Goal: Transaction & Acquisition: Book appointment/travel/reservation

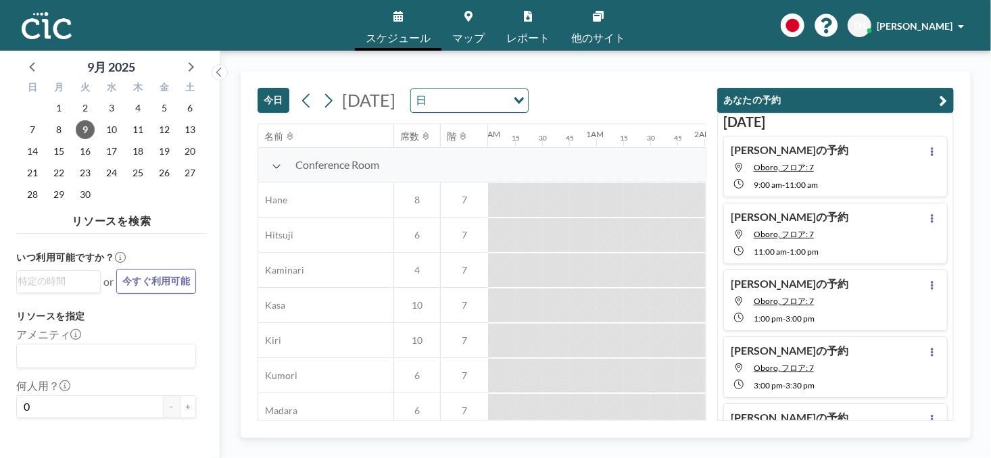
scroll to position [0, 1271]
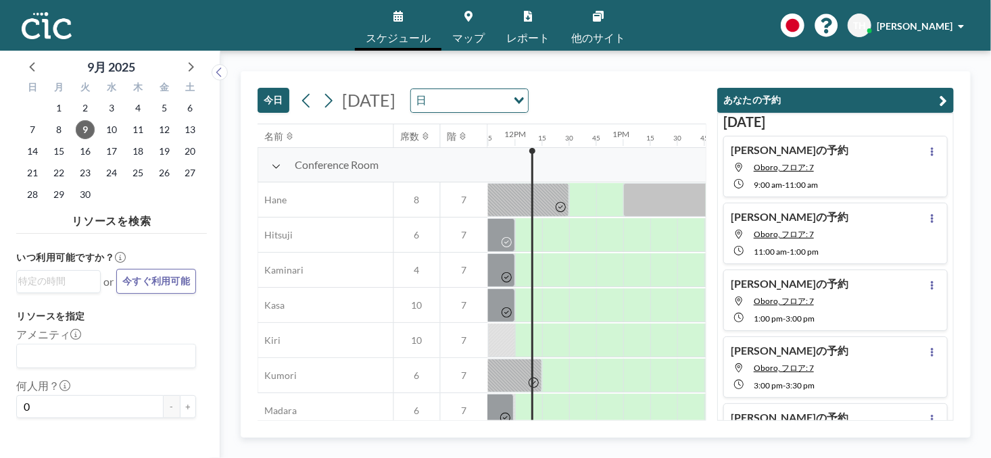
drag, startPoint x: 946, startPoint y: 93, endPoint x: 938, endPoint y: 95, distance: 7.7
click at [944, 93] on icon "button" at bounding box center [944, 101] width 8 height 16
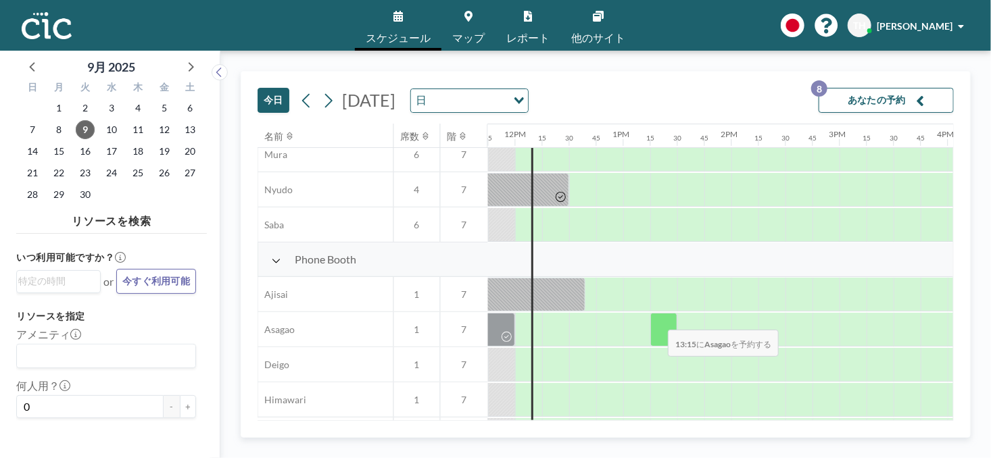
scroll to position [303, 1271]
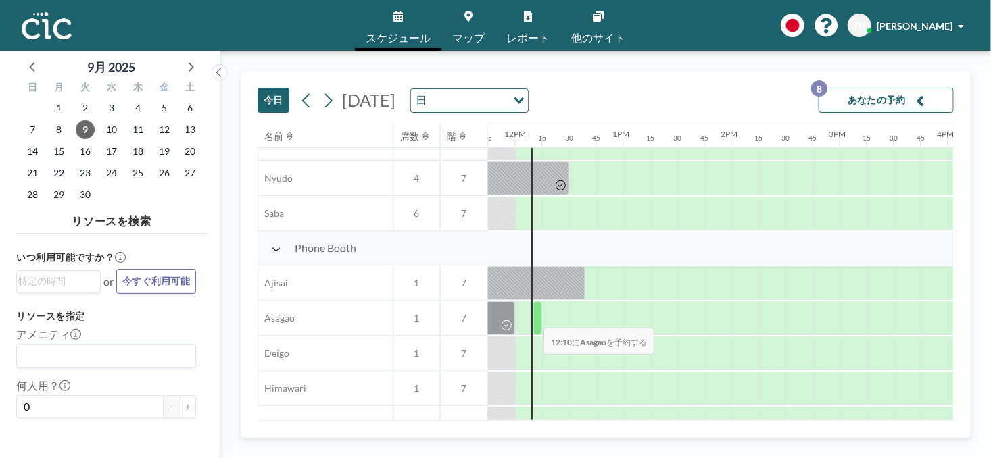
click at [533, 319] on div at bounding box center [537, 319] width 9 height 34
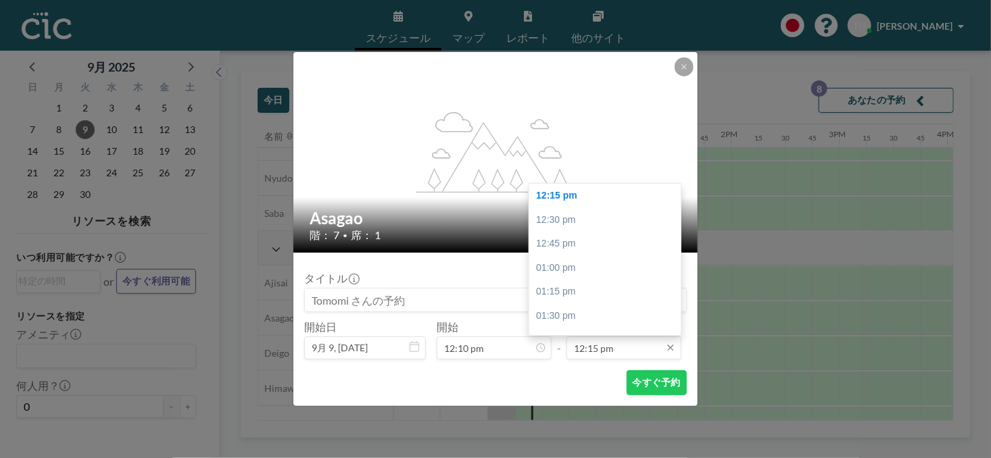
click at [636, 350] on input "12:15 pm" at bounding box center [624, 348] width 115 height 23
click at [558, 293] on div "02:00 pm" at bounding box center [608, 297] width 158 height 24
type input "02:00 pm"
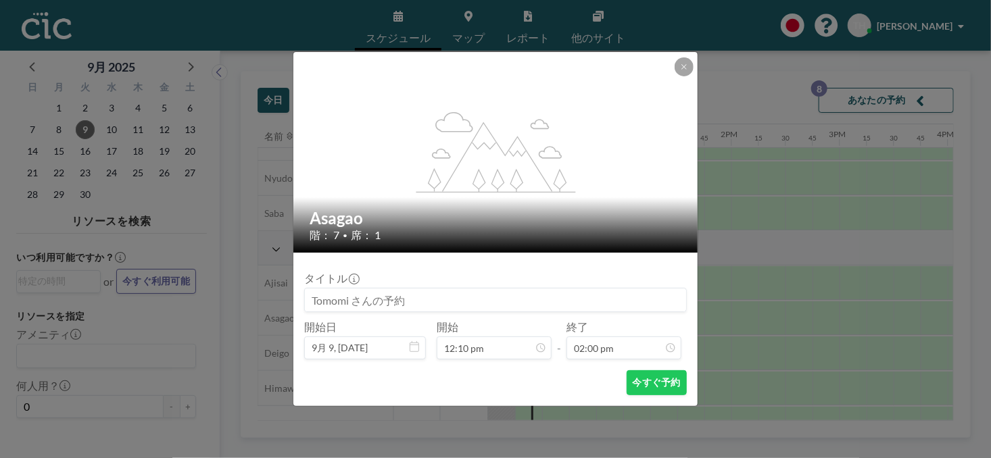
scroll to position [1347, 0]
click at [673, 385] on button "今すぐ予約" at bounding box center [657, 383] width 60 height 25
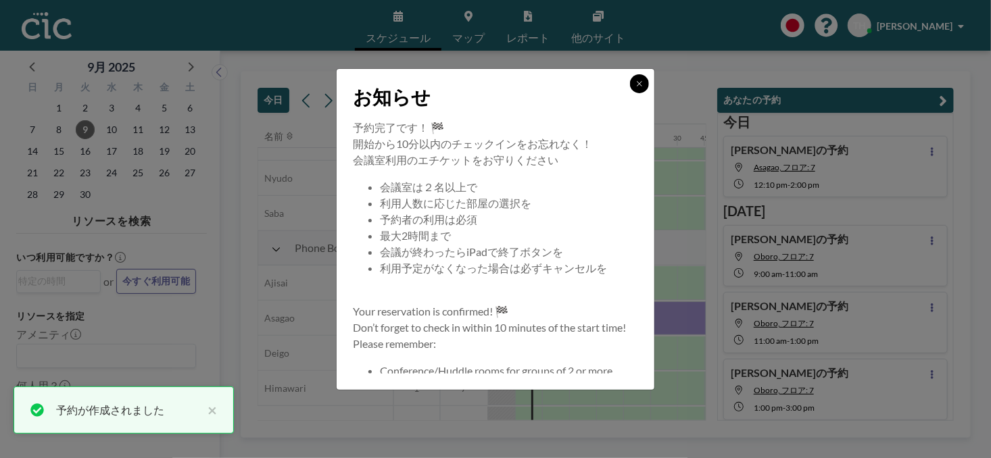
click at [634, 83] on button at bounding box center [639, 83] width 19 height 19
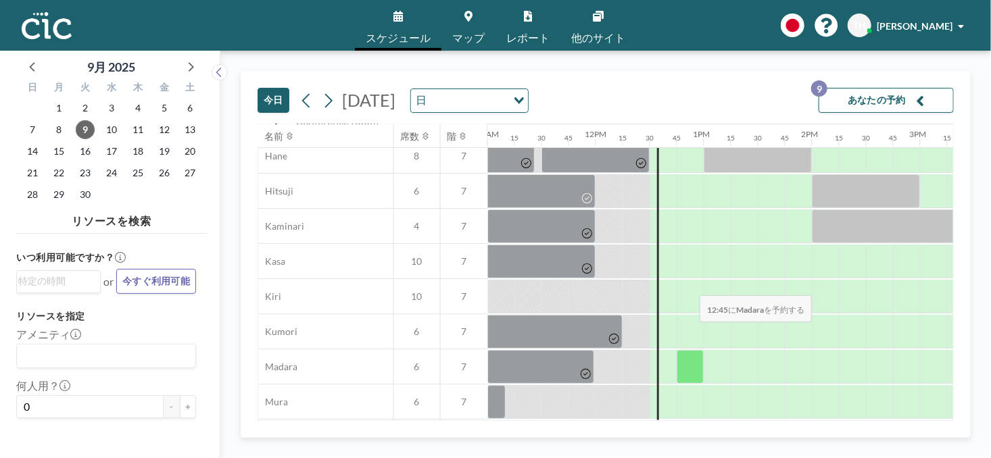
scroll to position [43, 1191]
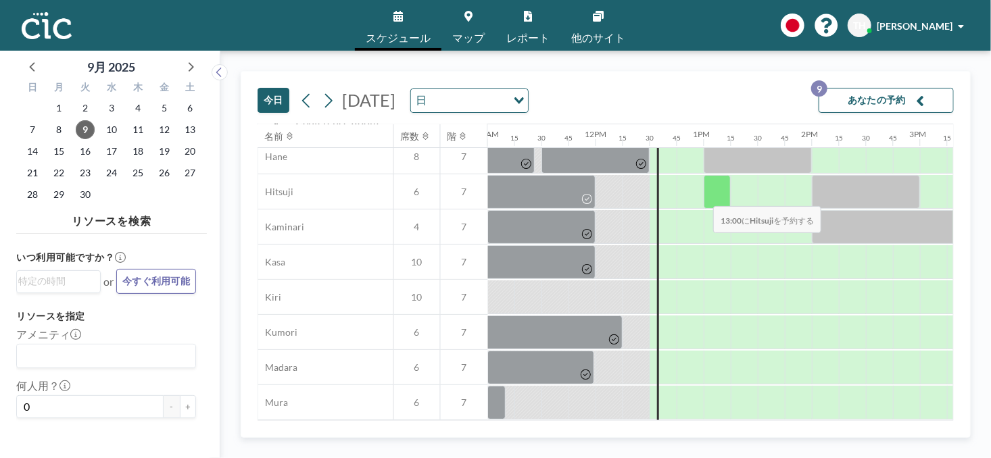
click at [704, 197] on div at bounding box center [717, 192] width 27 height 34
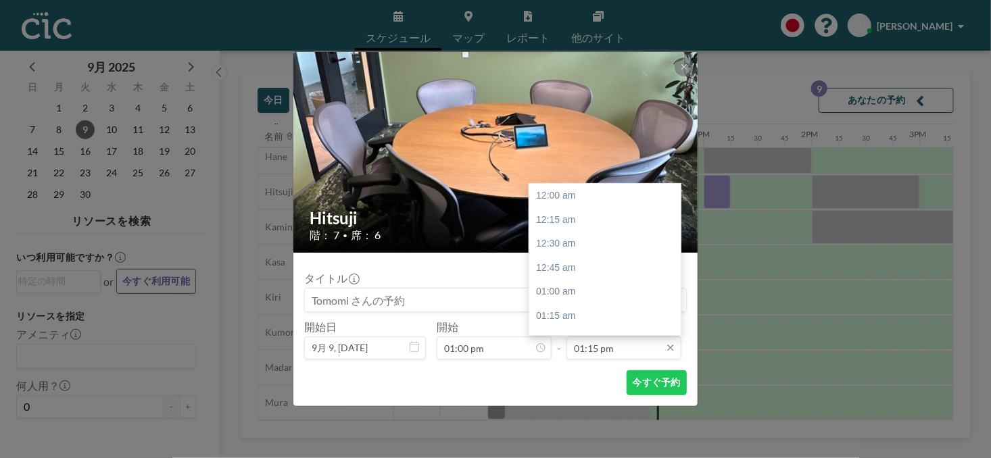
click at [614, 344] on input "01:15 pm" at bounding box center [624, 348] width 115 height 23
click at [557, 269] on div "02:00 pm" at bounding box center [608, 268] width 158 height 24
type input "02:00 pm"
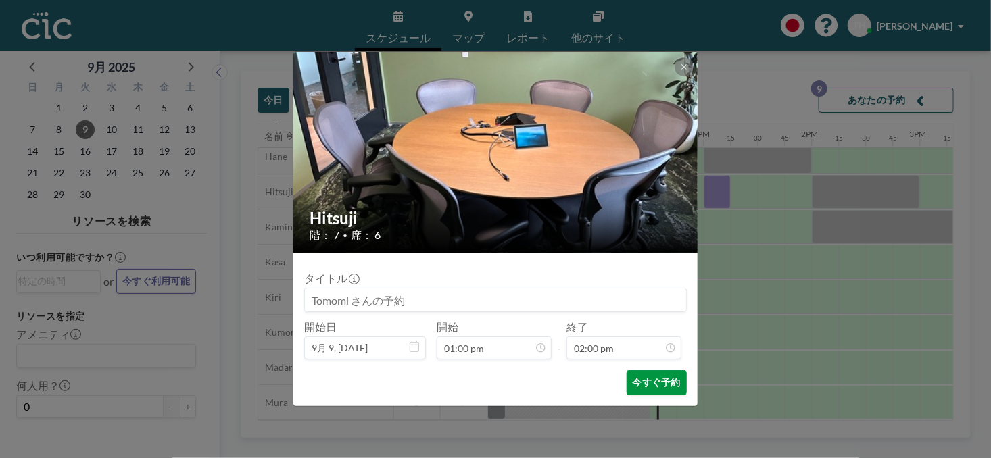
scroll to position [1347, 0]
click at [655, 383] on button "今すぐ予約" at bounding box center [657, 383] width 60 height 25
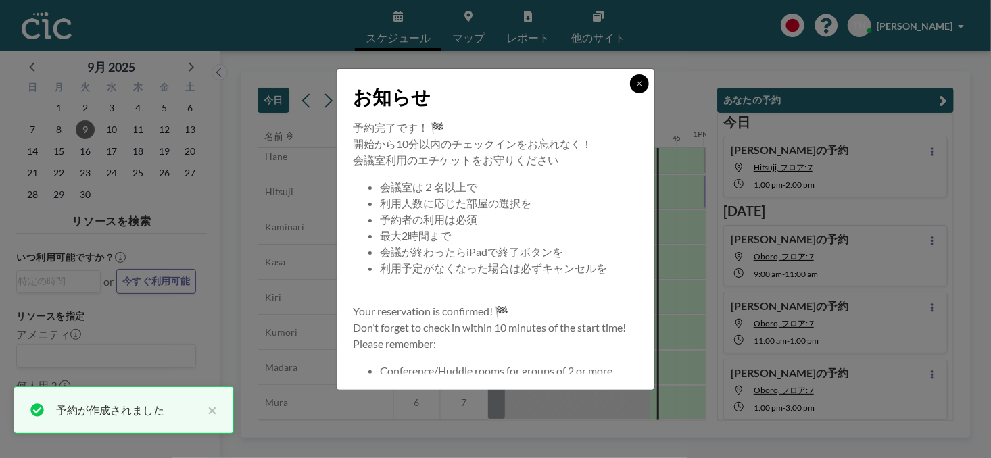
click at [633, 82] on button at bounding box center [639, 83] width 19 height 19
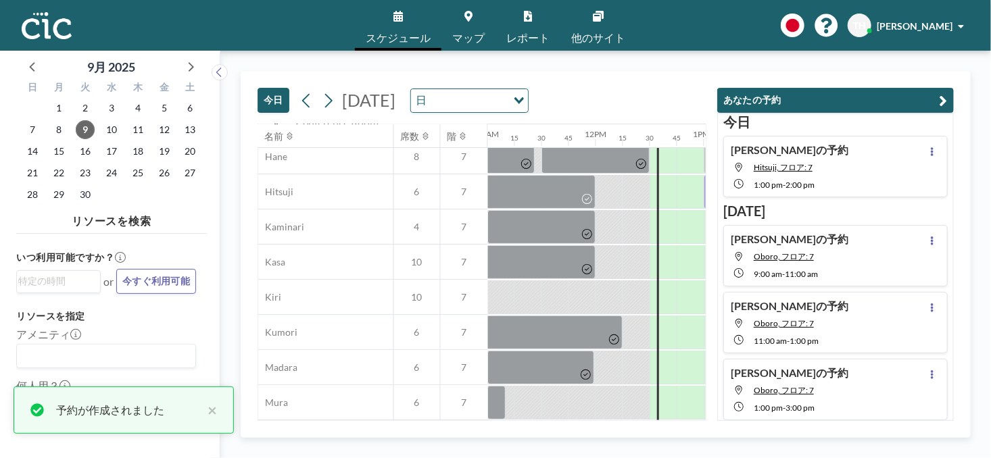
click at [947, 105] on icon "button" at bounding box center [944, 101] width 8 height 16
